Goal: Book appointment/travel/reservation

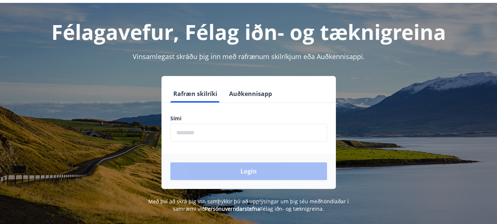
scroll to position [74, 0]
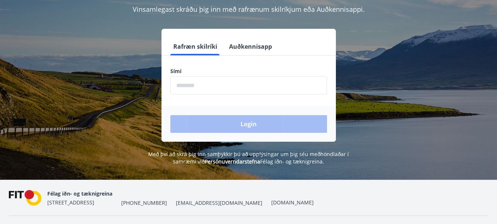
click at [183, 89] on input "phone" at bounding box center [248, 86] width 157 height 18
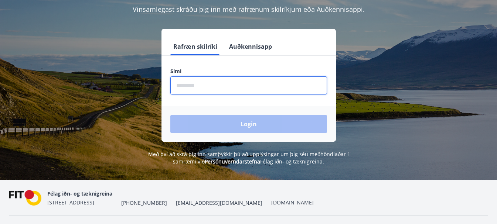
type input "********"
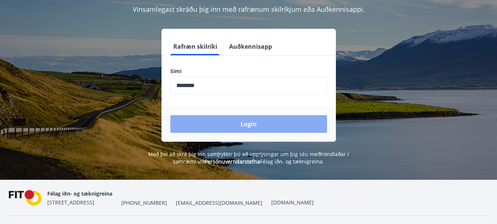
click at [234, 120] on button "Login" at bounding box center [248, 124] width 157 height 18
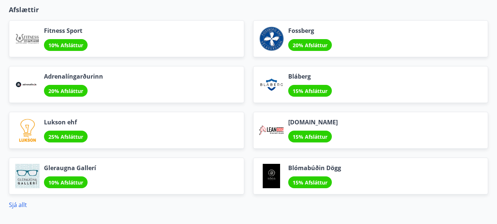
scroll to position [734, 0]
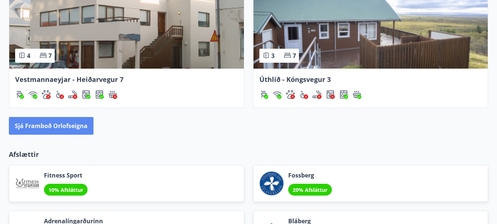
click at [52, 125] on button "Sjá framboð orlofseigna" at bounding box center [51, 126] width 85 height 18
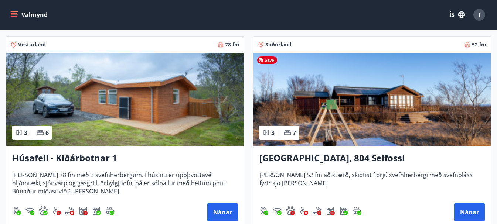
scroll to position [739, 0]
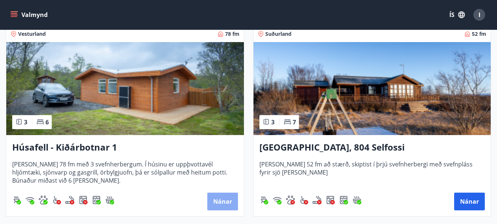
click at [219, 201] on button "Nánar" at bounding box center [222, 202] width 31 height 18
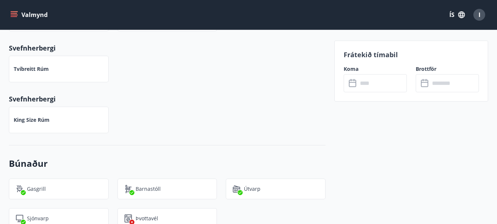
scroll to position [407, 0]
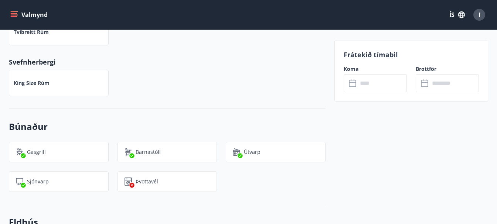
click at [353, 85] on icon at bounding box center [353, 83] width 9 height 9
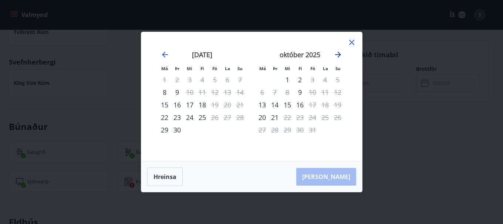
click at [339, 55] on icon "Move forward to switch to the next month." at bounding box center [338, 55] width 6 height 6
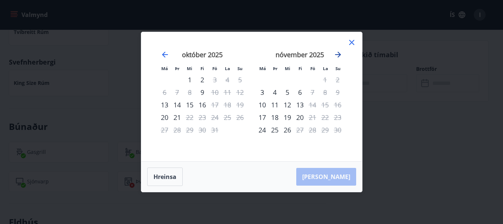
click at [339, 55] on icon "Move forward to switch to the next month." at bounding box center [338, 55] width 6 height 6
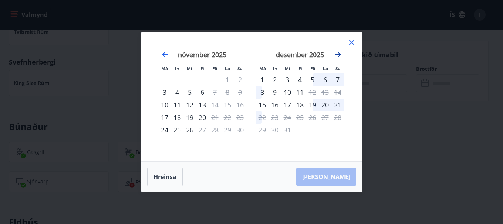
click at [339, 55] on icon "Move forward to switch to the next month." at bounding box center [338, 55] width 6 height 6
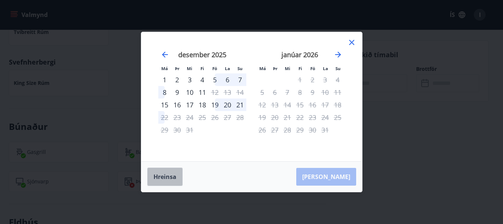
click at [165, 178] on button "Hreinsa" at bounding box center [164, 177] width 35 height 18
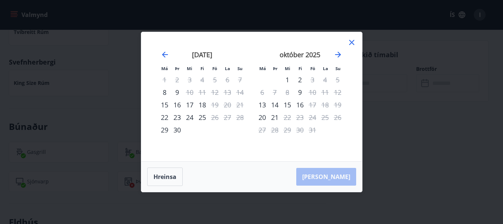
click at [351, 43] on icon at bounding box center [351, 42] width 5 height 5
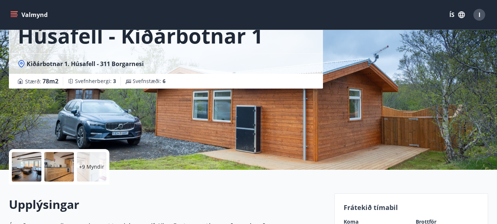
scroll to position [0, 0]
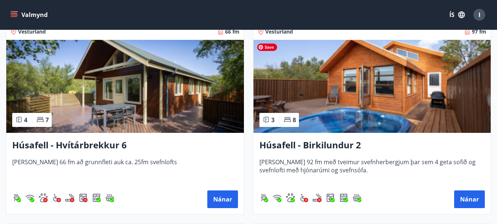
scroll to position [555, 0]
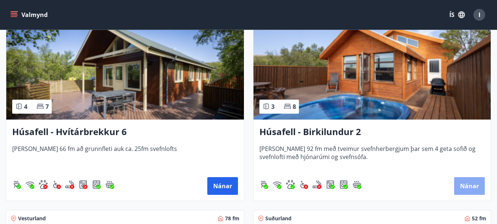
click at [469, 188] on button "Nánar" at bounding box center [469, 186] width 31 height 18
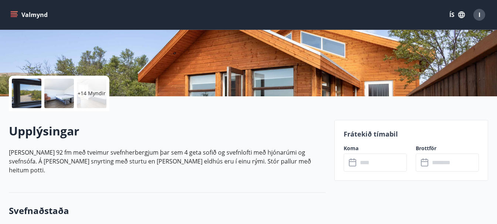
scroll to position [148, 0]
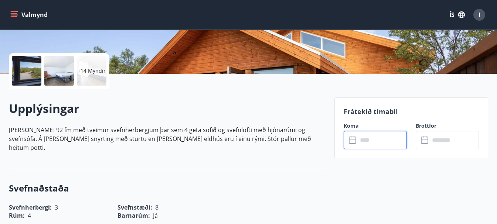
click at [358, 142] on input "text" at bounding box center [382, 140] width 49 height 18
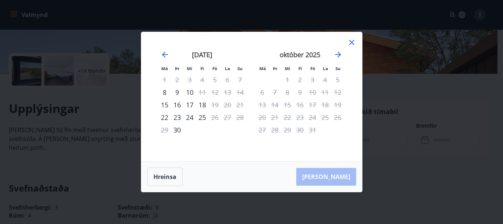
click at [352, 43] on icon at bounding box center [351, 42] width 9 height 9
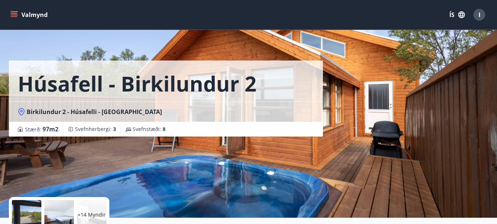
scroll to position [0, 0]
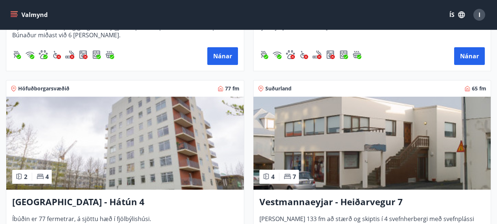
scroll to position [924, 0]
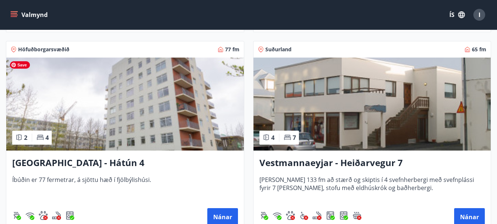
click at [172, 102] on img at bounding box center [125, 104] width 238 height 93
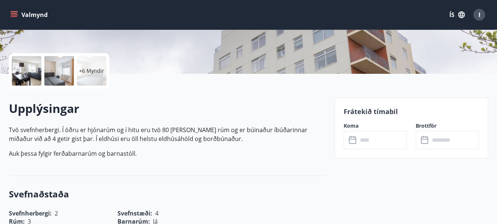
scroll to position [185, 0]
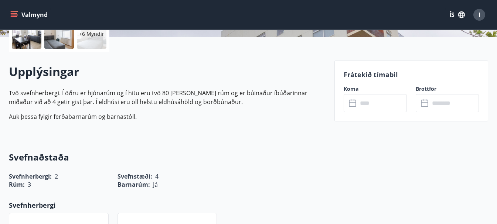
click at [355, 104] on icon at bounding box center [353, 103] width 9 height 9
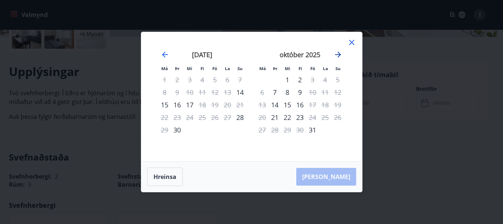
click at [339, 56] on icon "Move forward to switch to the next month." at bounding box center [338, 55] width 6 height 6
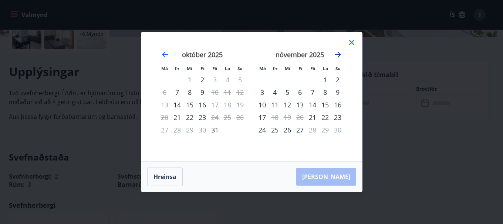
click at [339, 56] on icon "Move forward to switch to the next month." at bounding box center [338, 55] width 6 height 6
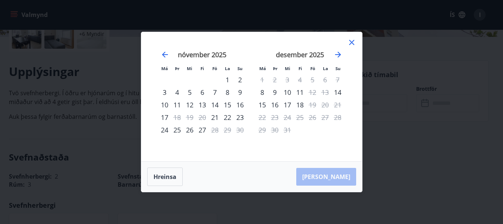
click at [352, 44] on icon at bounding box center [351, 42] width 5 height 5
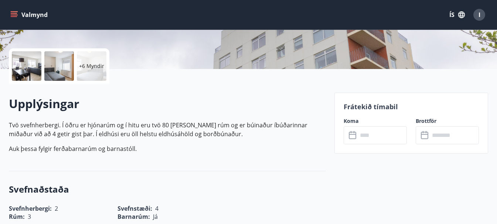
scroll to position [0, 0]
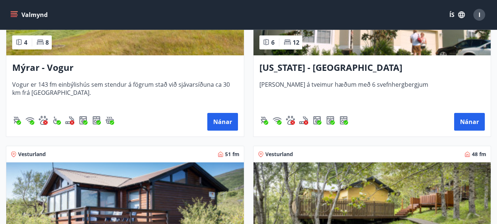
scroll to position [1183, 0]
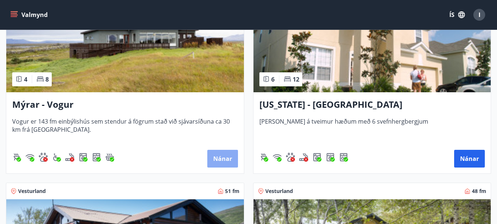
click at [229, 155] on button "Nánar" at bounding box center [222, 159] width 31 height 18
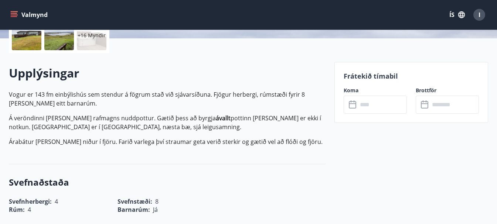
scroll to position [185, 0]
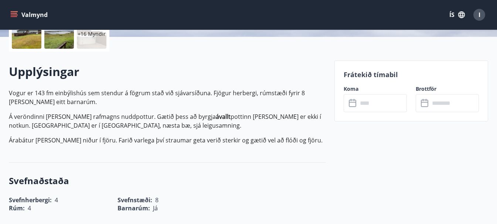
click at [361, 103] on input "text" at bounding box center [382, 103] width 49 height 18
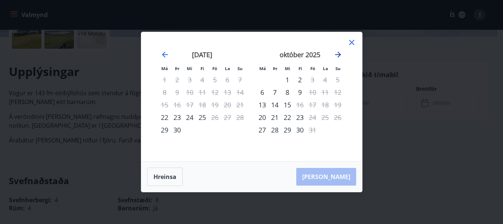
click at [339, 52] on icon "Move forward to switch to the next month." at bounding box center [337, 54] width 9 height 9
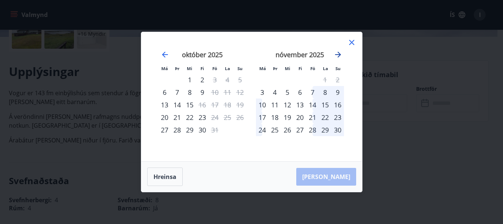
click at [338, 53] on icon "Move forward to switch to the next month." at bounding box center [337, 54] width 9 height 9
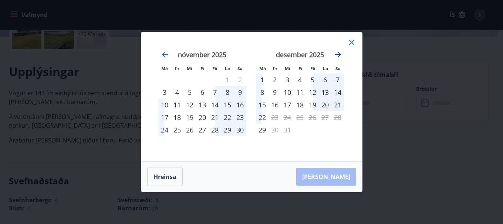
click at [338, 53] on icon "Move forward to switch to the next month." at bounding box center [337, 54] width 9 height 9
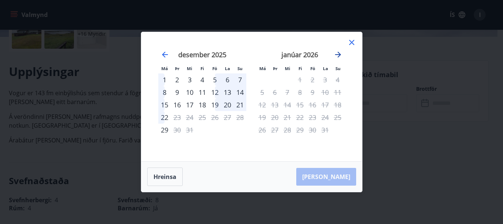
click at [338, 53] on icon "Move forward to switch to the next month." at bounding box center [337, 54] width 9 height 9
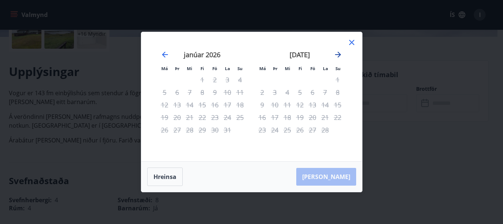
click at [338, 53] on icon "Move forward to switch to the next month." at bounding box center [337, 54] width 9 height 9
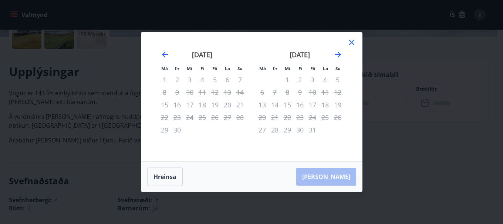
click at [350, 43] on icon at bounding box center [351, 42] width 9 height 9
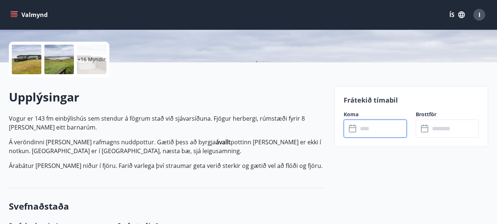
scroll to position [148, 0]
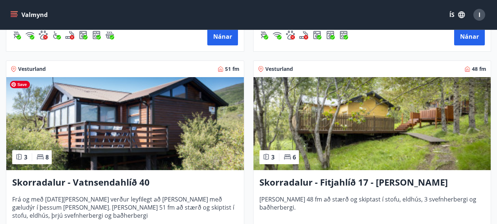
scroll to position [1331, 0]
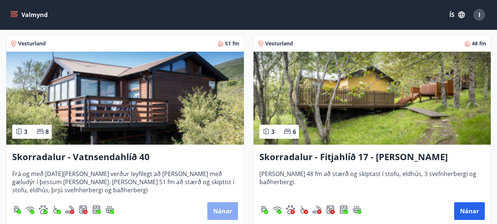
click at [224, 210] on button "Nánar" at bounding box center [222, 212] width 31 height 18
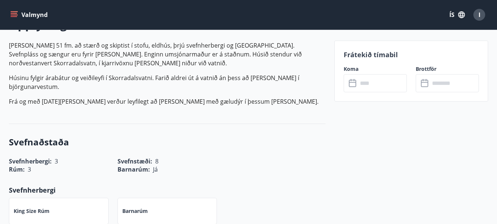
scroll to position [222, 0]
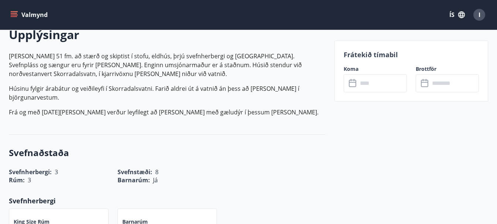
click at [355, 84] on icon at bounding box center [353, 83] width 9 height 9
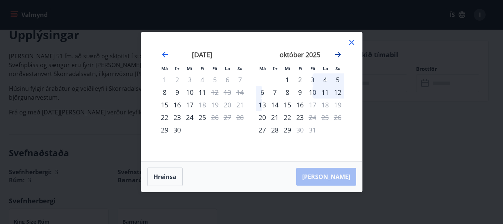
click at [338, 54] on icon "Move forward to switch to the next month." at bounding box center [338, 55] width 6 height 6
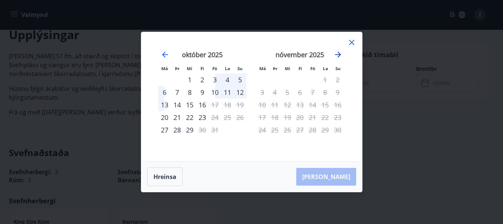
click at [337, 52] on icon "Move forward to switch to the next month." at bounding box center [337, 54] width 9 height 9
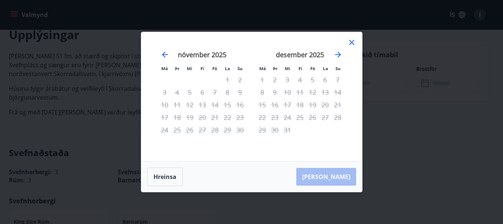
click at [353, 46] on icon at bounding box center [351, 42] width 9 height 9
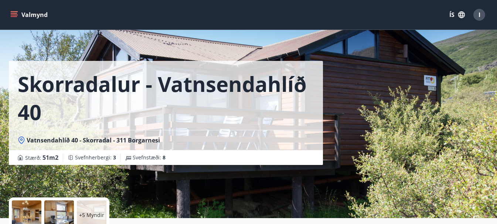
scroll to position [0, 0]
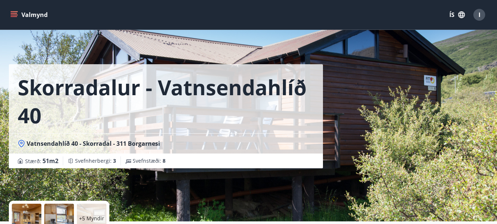
click at [482, 15] on div "I" at bounding box center [480, 15] width 12 height 12
